Goal: Task Accomplishment & Management: Manage account settings

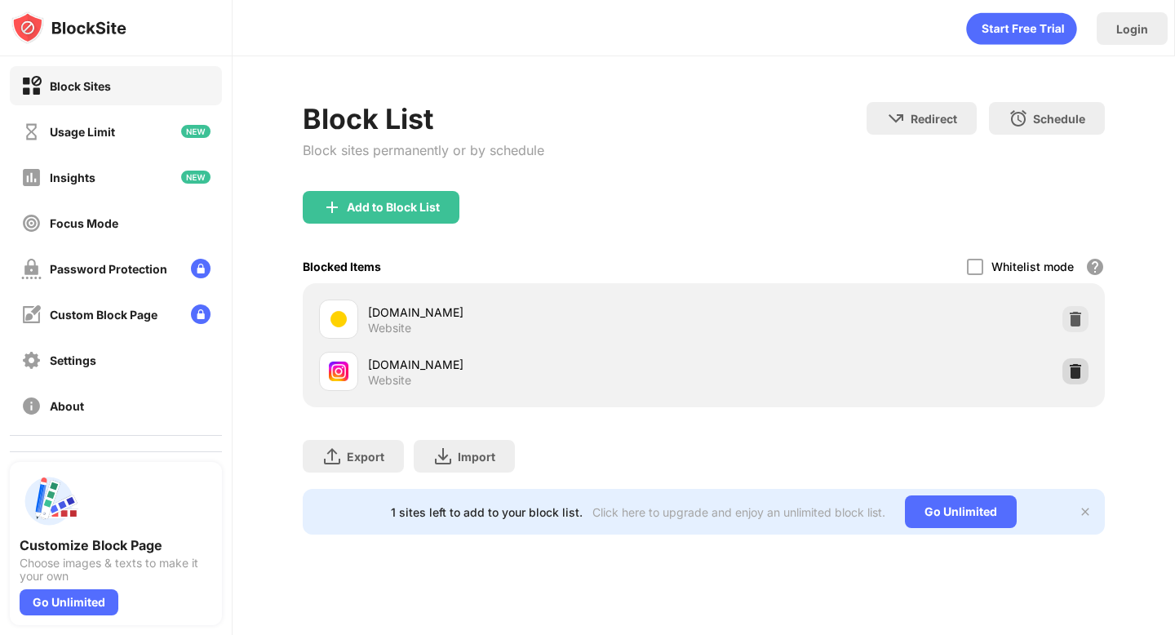
click at [1068, 371] on img at bounding box center [1075, 371] width 16 height 16
